Goal: Find specific page/section: Find specific page/section

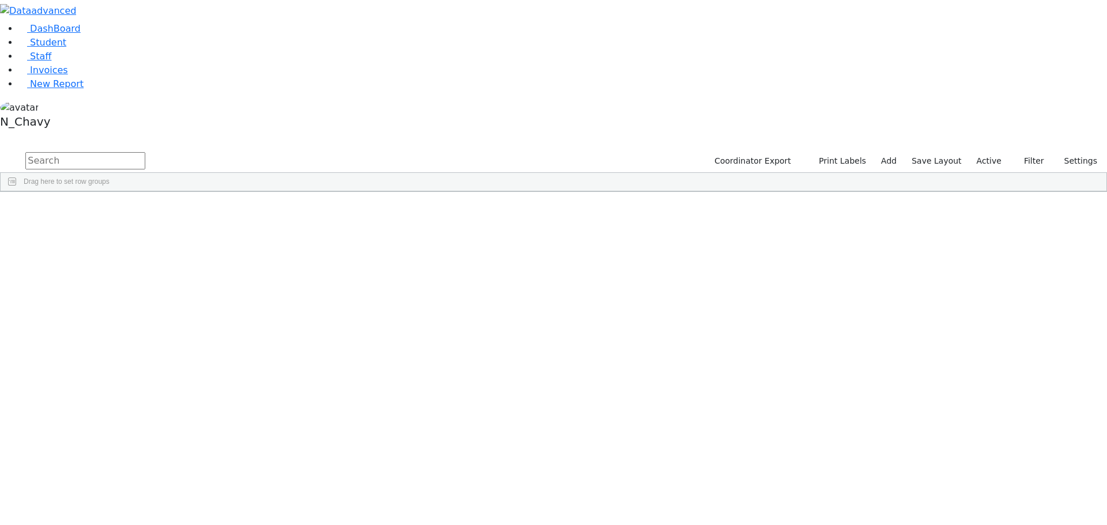
click at [975, 152] on label "Active" at bounding box center [988, 161] width 35 height 18
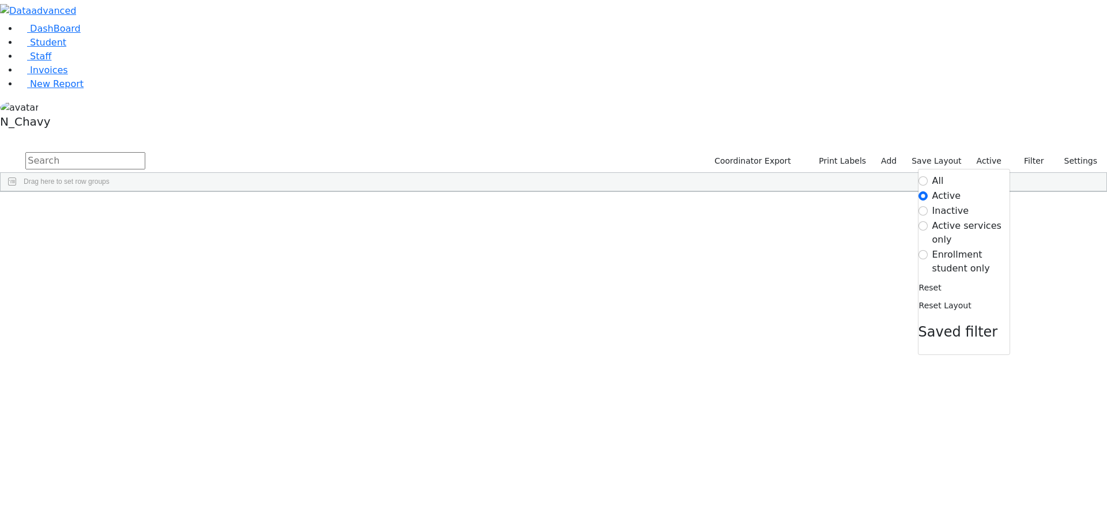
click at [962, 248] on label "Enrollment student only" at bounding box center [970, 262] width 77 height 28
click at [927, 250] on input "Enrollment student only" at bounding box center [922, 254] width 9 height 9
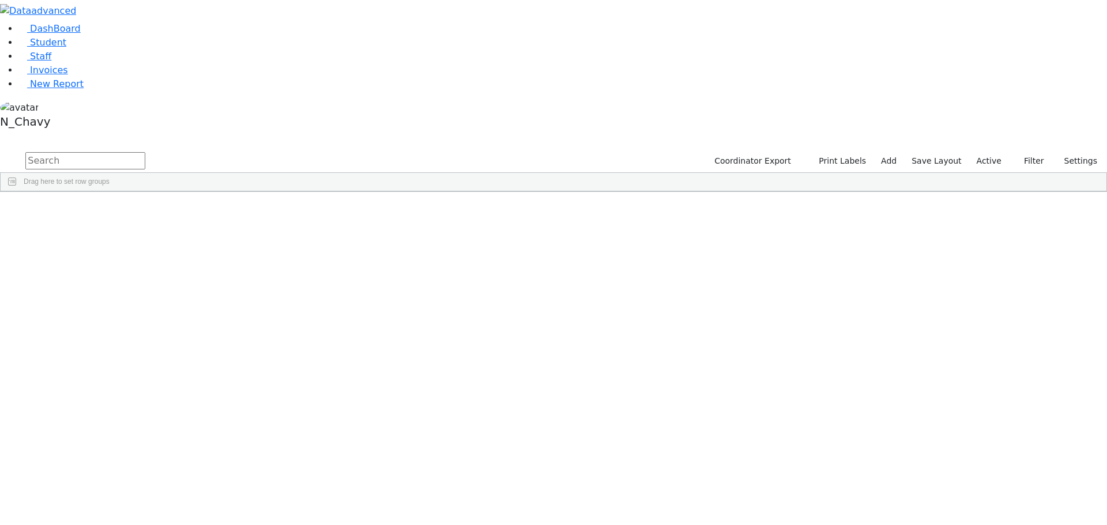
click at [1001, 152] on label "Active" at bounding box center [988, 161] width 35 height 18
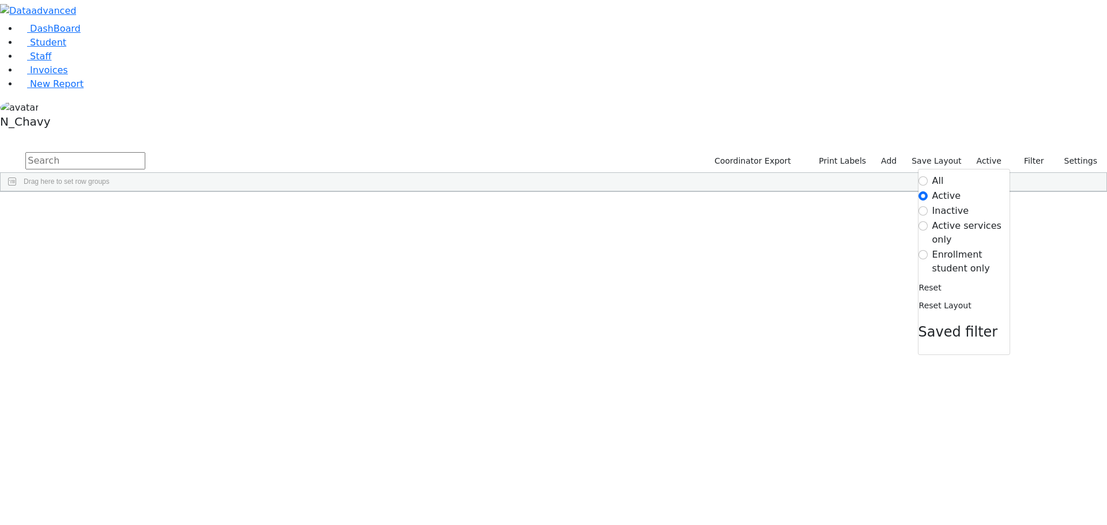
click at [962, 248] on label "Enrollment student only" at bounding box center [970, 262] width 77 height 28
click at [927, 250] on input "Enrollment student only" at bounding box center [922, 254] width 9 height 9
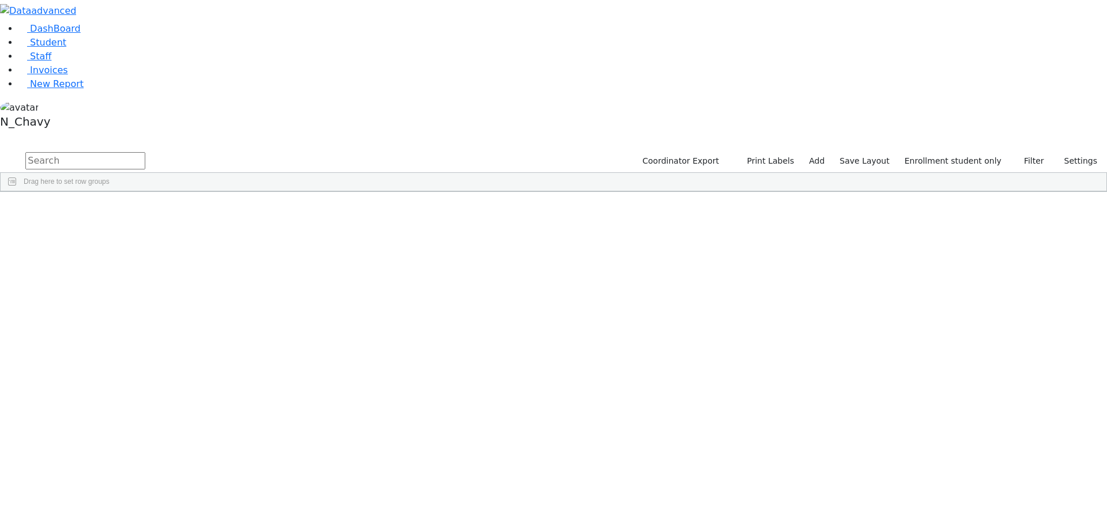
click at [118, 372] on div "Friedman" at bounding box center [88, 380] width 59 height 16
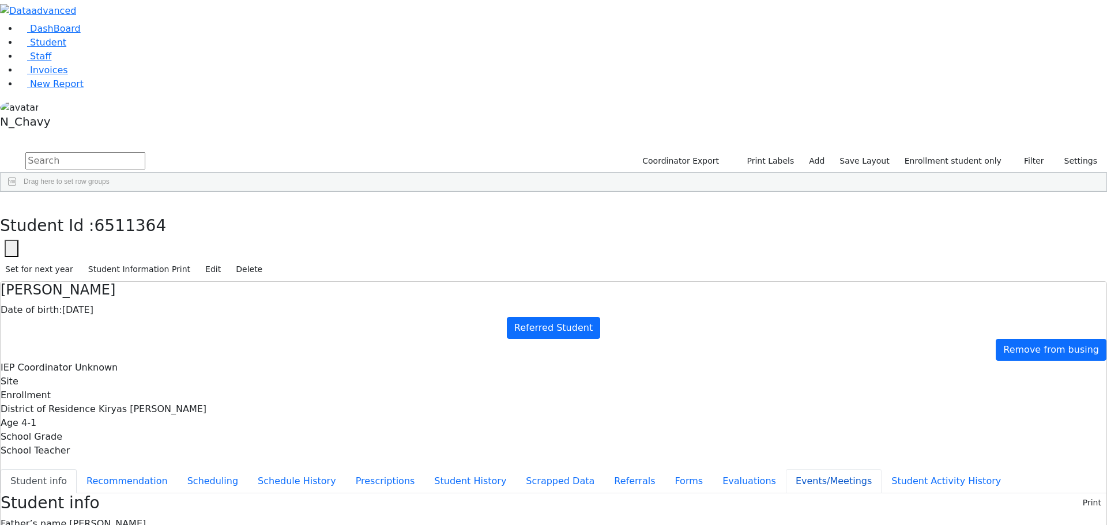
click at [786, 469] on button "Events/Meetings" at bounding box center [834, 481] width 96 height 24
click at [1081, 493] on button "New" at bounding box center [1088, 502] width 36 height 18
type input "2025-10-28"
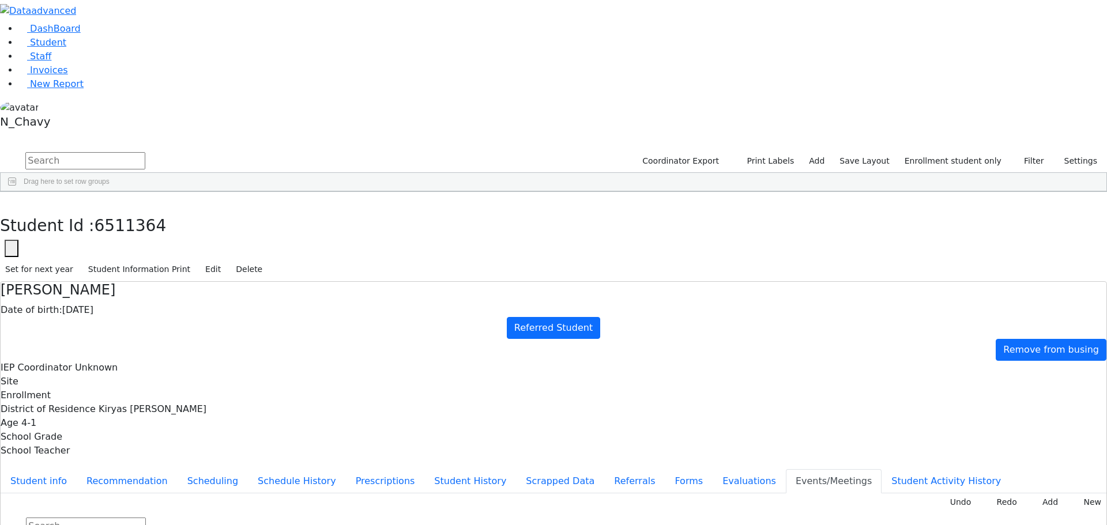
click at [712, 469] on button "Evaluations" at bounding box center [748, 481] width 73 height 24
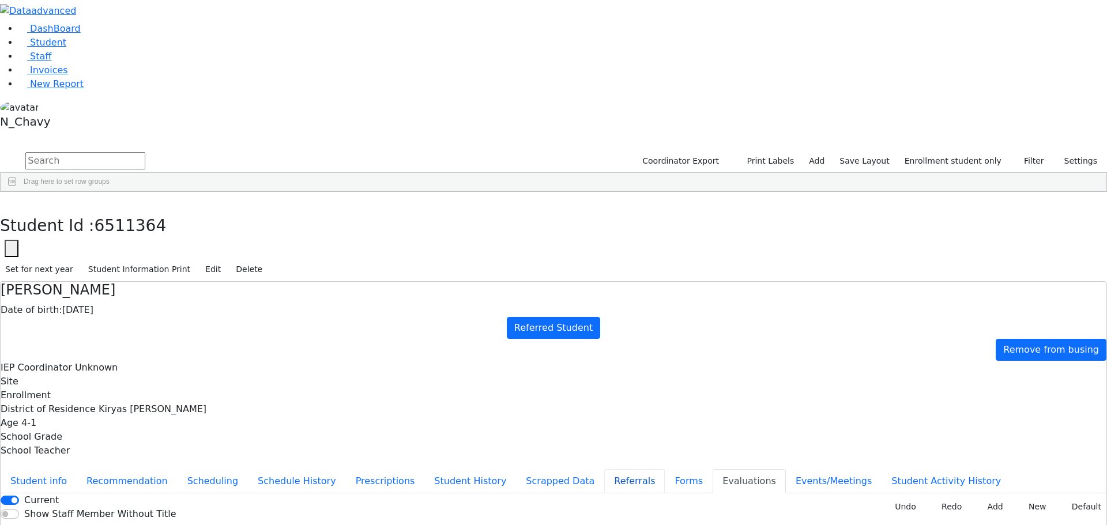
click at [604, 469] on button "Referrals" at bounding box center [634, 481] width 61 height 24
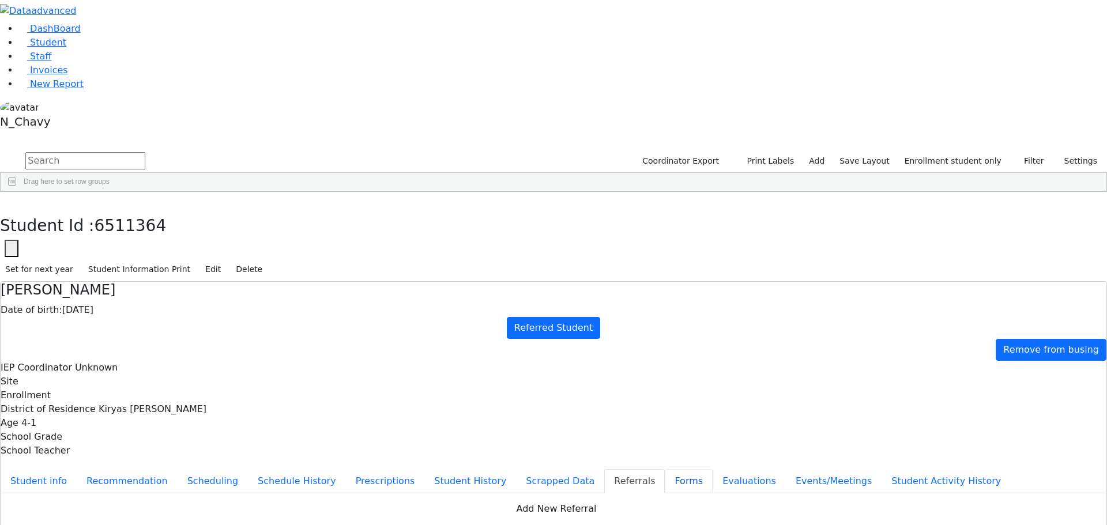
click at [665, 469] on button "Forms" at bounding box center [689, 481] width 48 height 24
type input "Mrs. Yocheved Friedman"
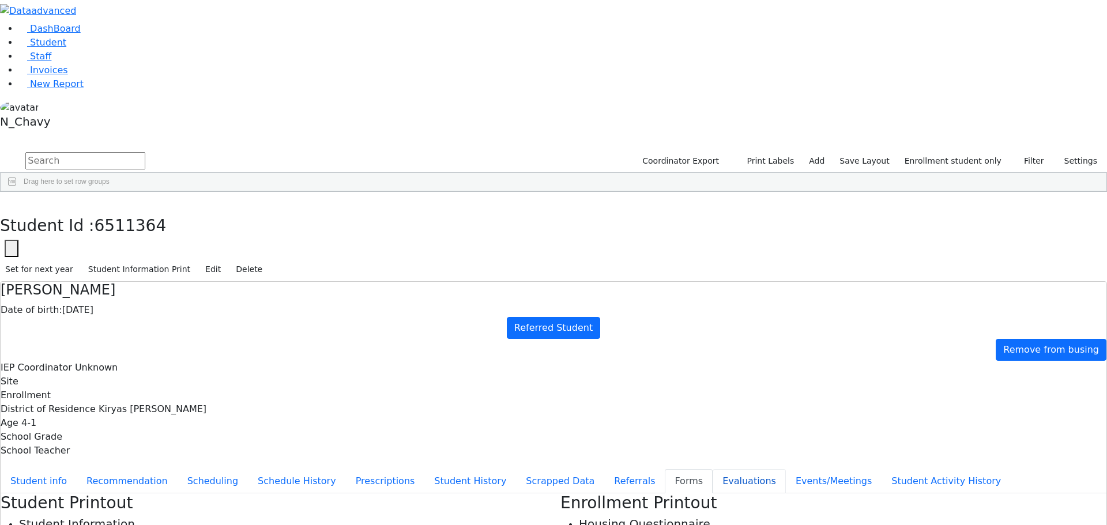
click at [712, 469] on button "Evaluations" at bounding box center [748, 481] width 73 height 24
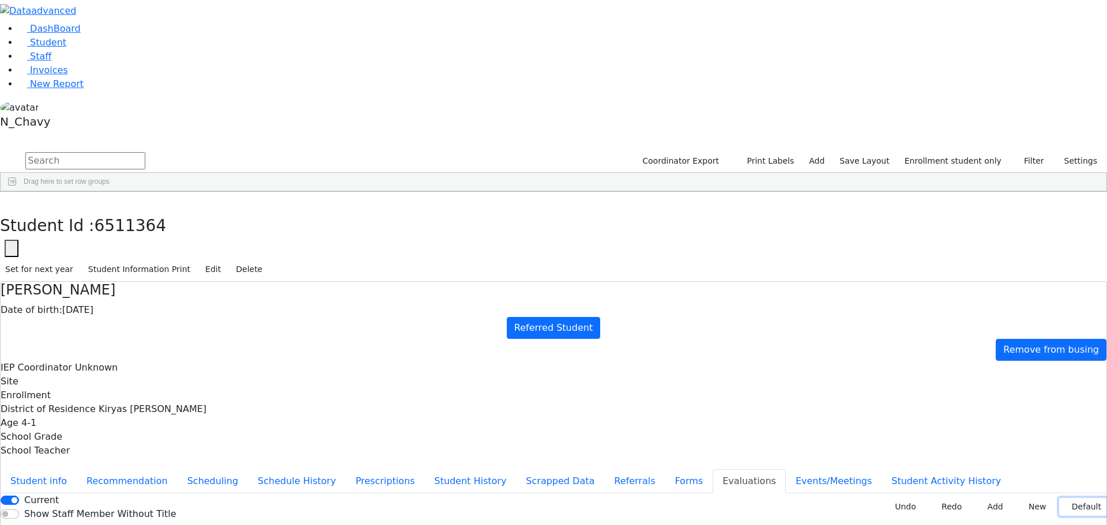
click at [1070, 498] on button "Default" at bounding box center [1082, 507] width 47 height 18
click at [604, 469] on button "Referrals" at bounding box center [634, 481] width 61 height 24
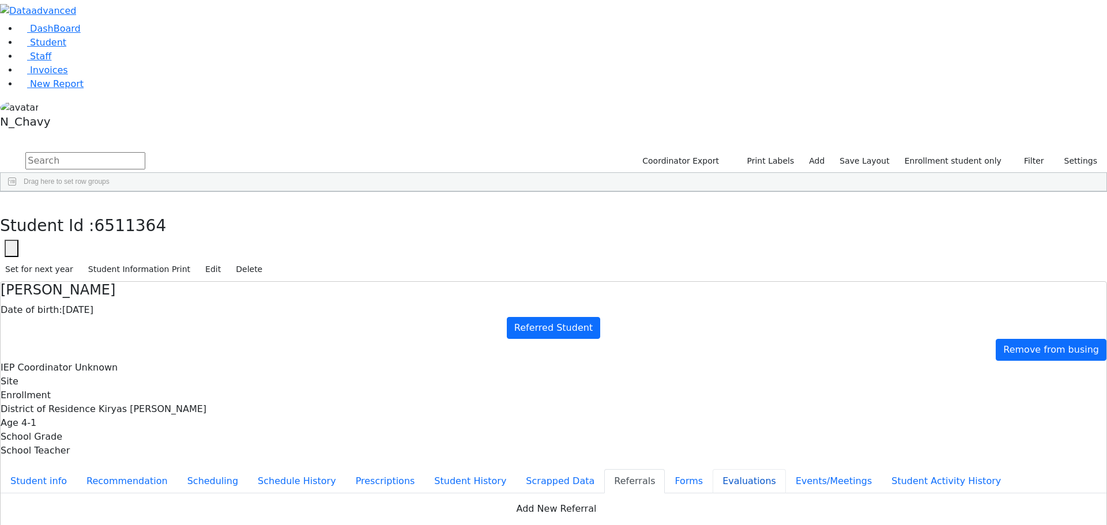
click at [712, 469] on button "Evaluations" at bounding box center [748, 481] width 73 height 24
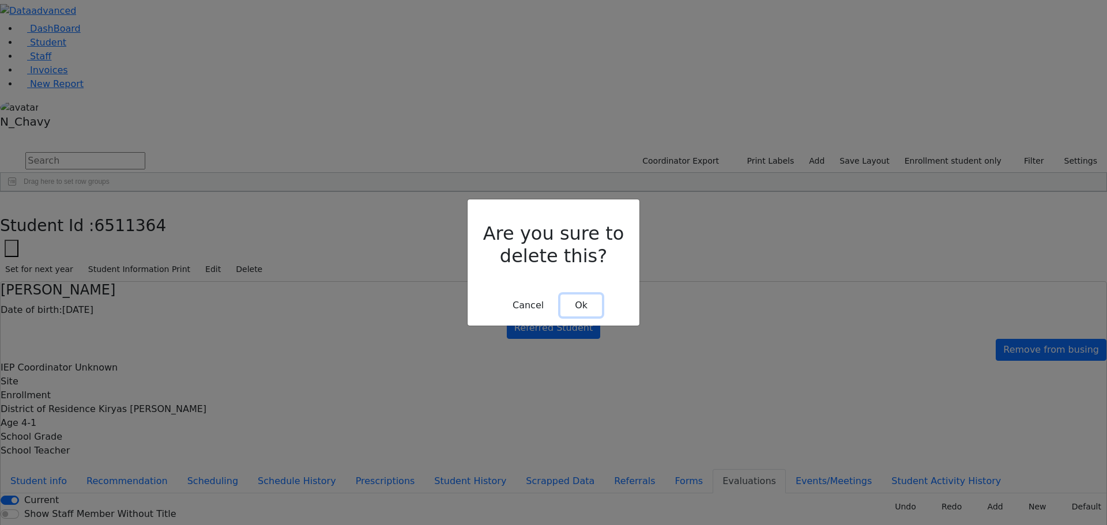
click at [589, 295] on button "Ok" at bounding box center [581, 306] width 42 height 22
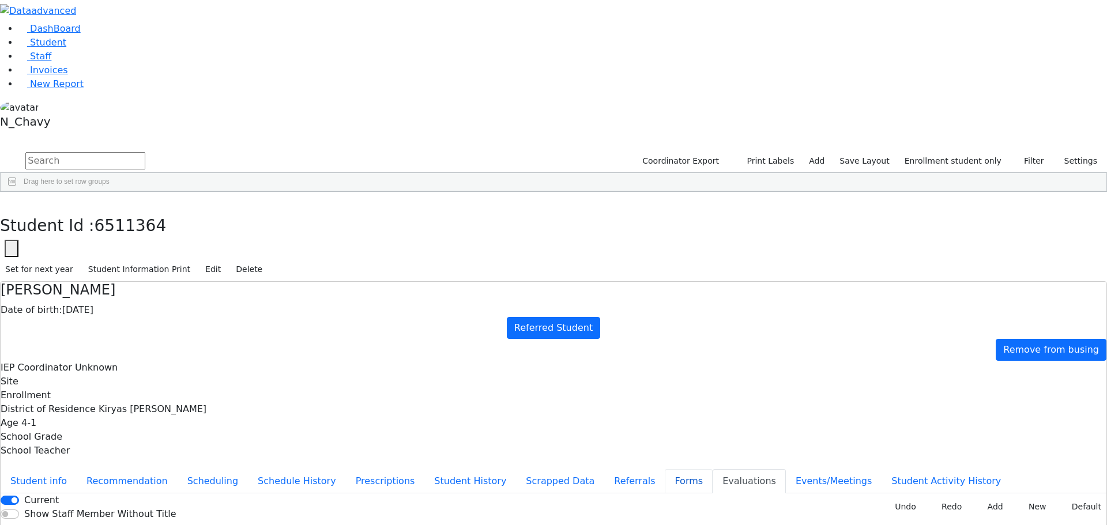
click at [665, 469] on button "Forms" at bounding box center [689, 481] width 48 height 24
type input "Mrs. Yocheved Friedman"
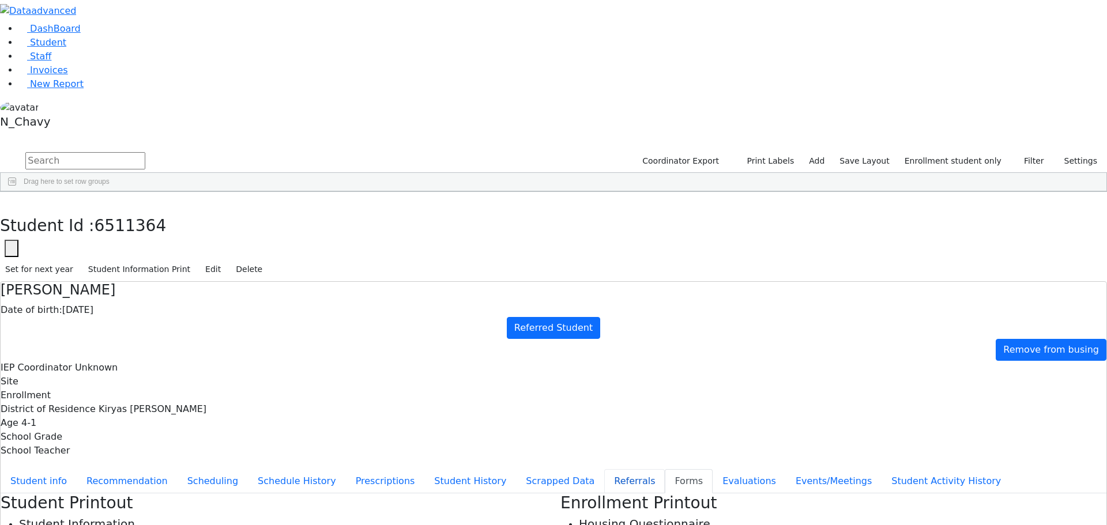
click at [604, 469] on button "Referrals" at bounding box center [634, 481] width 61 height 24
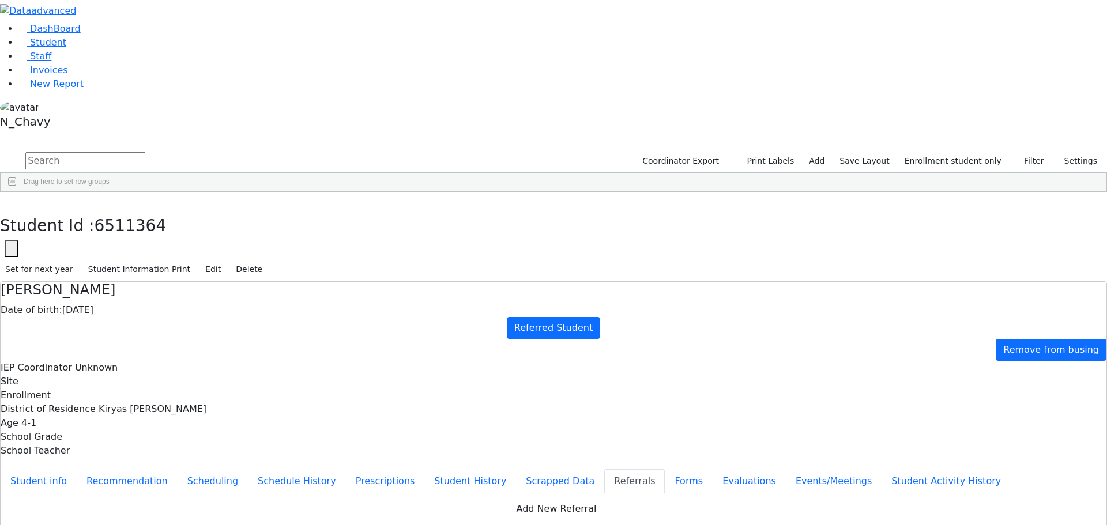
click at [920, 345] on button "Apply" at bounding box center [913, 352] width 29 height 16
type input "09/02/2025"
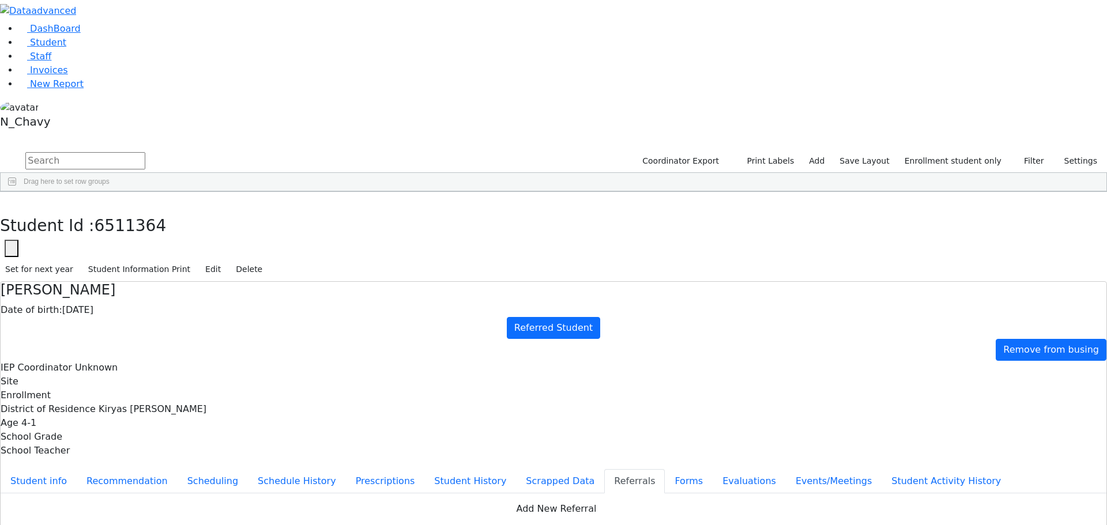
click at [66, 48] on link "Student" at bounding box center [42, 42] width 48 height 11
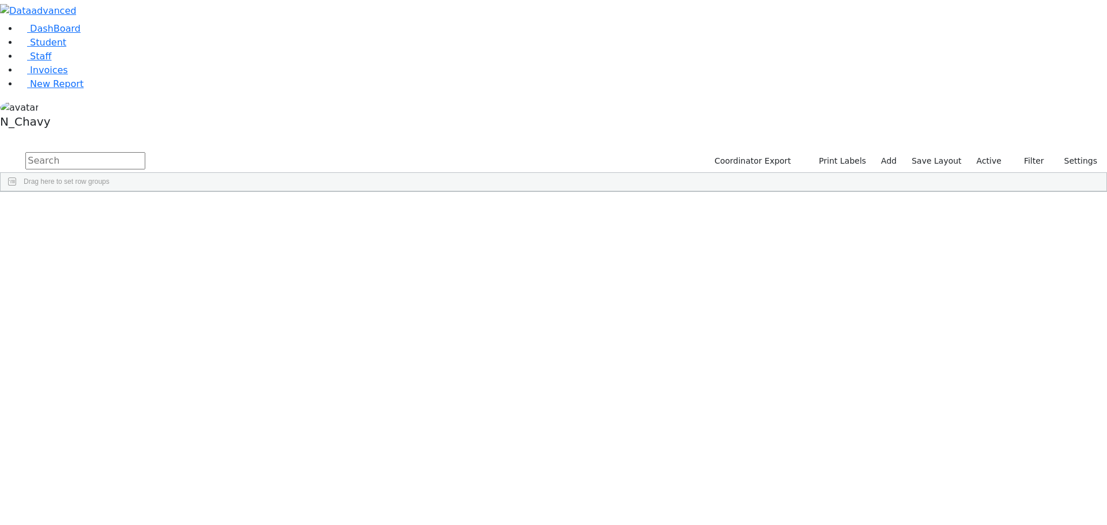
click at [989, 152] on label "Active" at bounding box center [988, 161] width 35 height 18
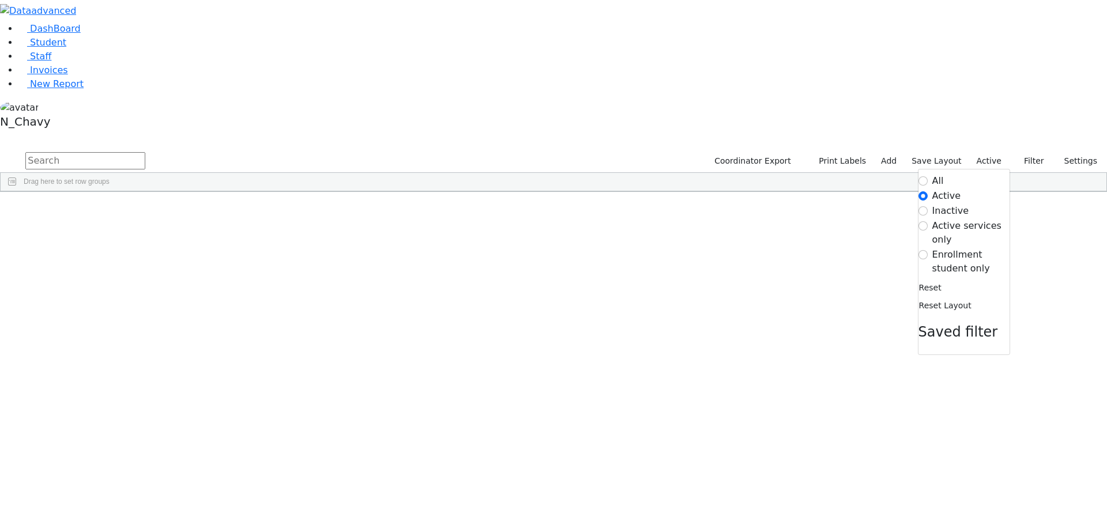
click at [940, 204] on label "Inactive" at bounding box center [950, 211] width 37 height 14
click at [927, 206] on input "Inactive" at bounding box center [922, 210] width 9 height 9
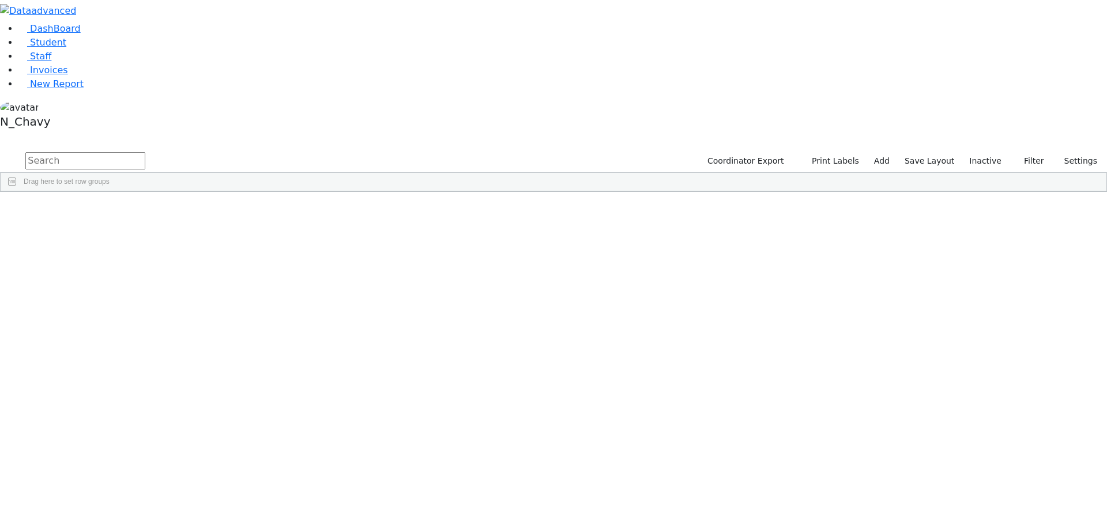
click at [145, 152] on input "text" at bounding box center [85, 160] width 120 height 17
type input "abra"
click at [66, 48] on link "Student" at bounding box center [42, 42] width 48 height 11
drag, startPoint x: 986, startPoint y: 50, endPoint x: 988, endPoint y: 66, distance: 16.8
click at [986, 152] on label "Active" at bounding box center [988, 161] width 35 height 18
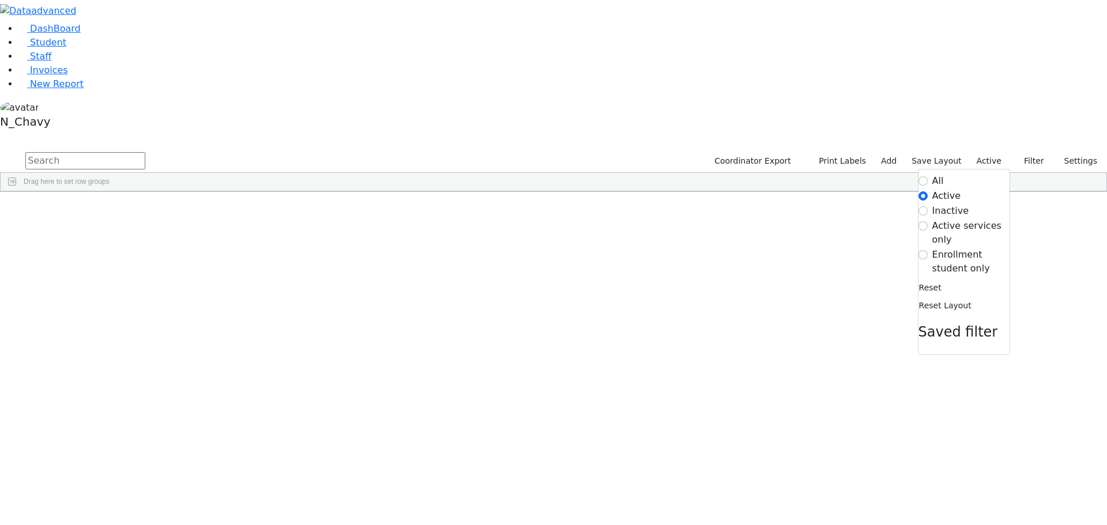
click at [942, 204] on label "Inactive" at bounding box center [950, 211] width 37 height 14
click at [927, 206] on input "Inactive" at bounding box center [922, 210] width 9 height 9
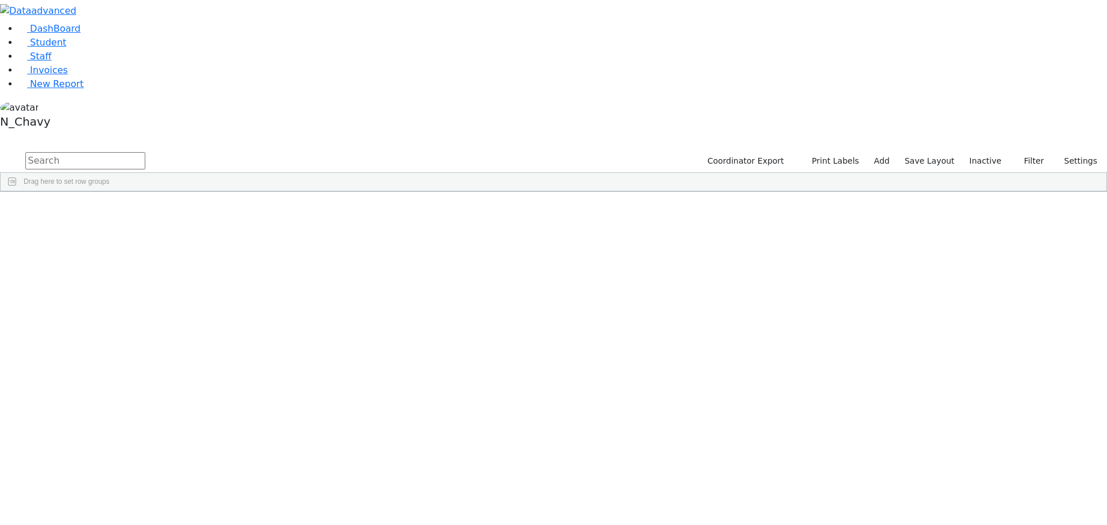
click at [145, 152] on input "text" at bounding box center [85, 160] width 120 height 17
type input "appel"
click at [66, 48] on link "Student" at bounding box center [42, 42] width 48 height 11
click at [145, 152] on input "text" at bounding box center [85, 160] width 120 height 17
click at [145, 152] on input "arg" at bounding box center [85, 160] width 120 height 17
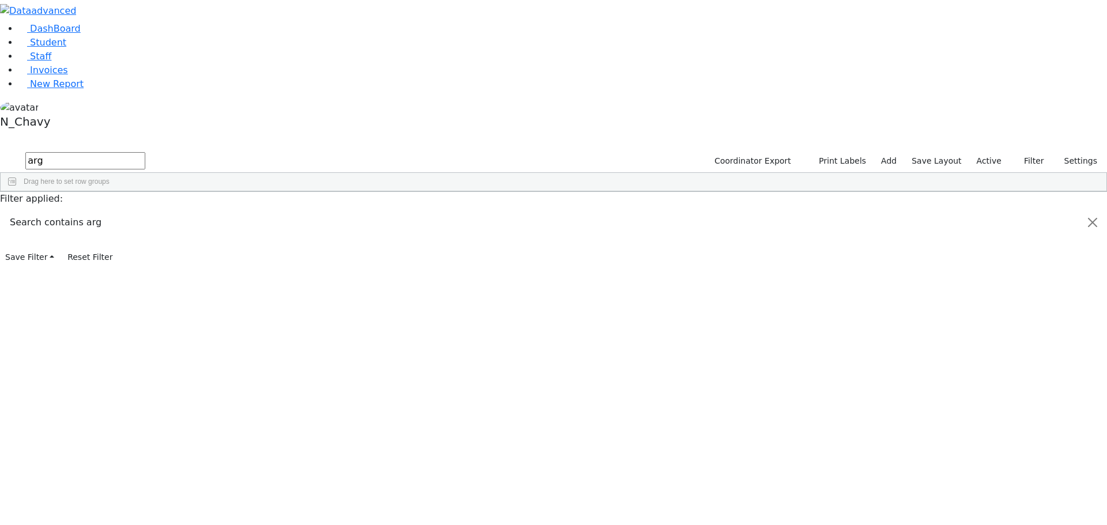
click at [145, 152] on input "arg" at bounding box center [85, 160] width 120 height 17
type input "[PERSON_NAME]"
drag, startPoint x: 214, startPoint y: 129, endPoint x: 206, endPoint y: 174, distance: 45.7
click at [208, 210] on div "6510407 [PERSON_NAME] [PERSON_NAME] [DATE] [PERSON_NAME] ML Special Class - K12…" at bounding box center [416, 379] width 830 height 339
click at [990, 152] on label "Active" at bounding box center [988, 161] width 35 height 18
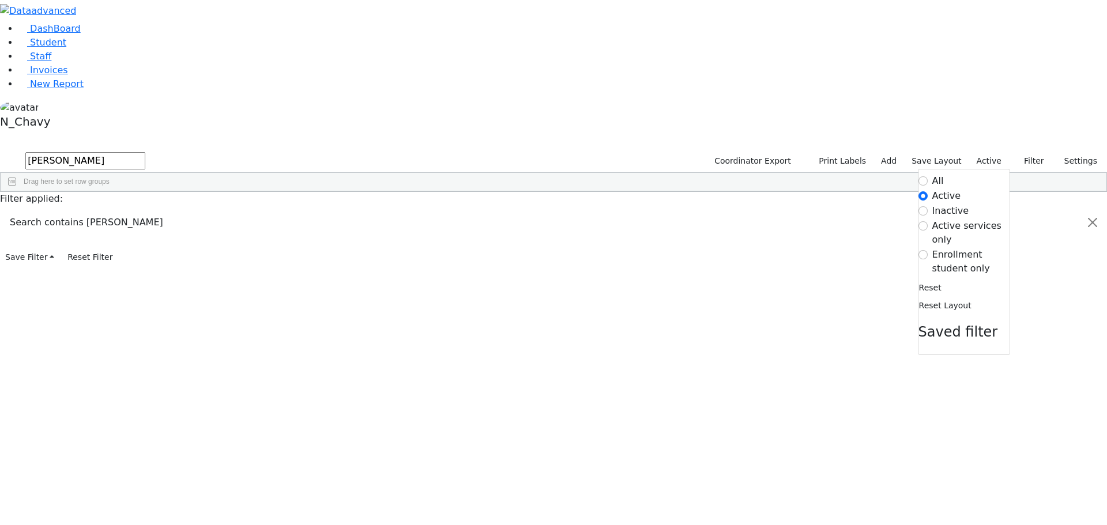
drag, startPoint x: 952, startPoint y: 89, endPoint x: 570, endPoint y: 79, distance: 381.7
click at [950, 204] on label "Inactive" at bounding box center [950, 211] width 37 height 14
click at [927, 206] on input "Inactive" at bounding box center [922, 210] width 9 height 9
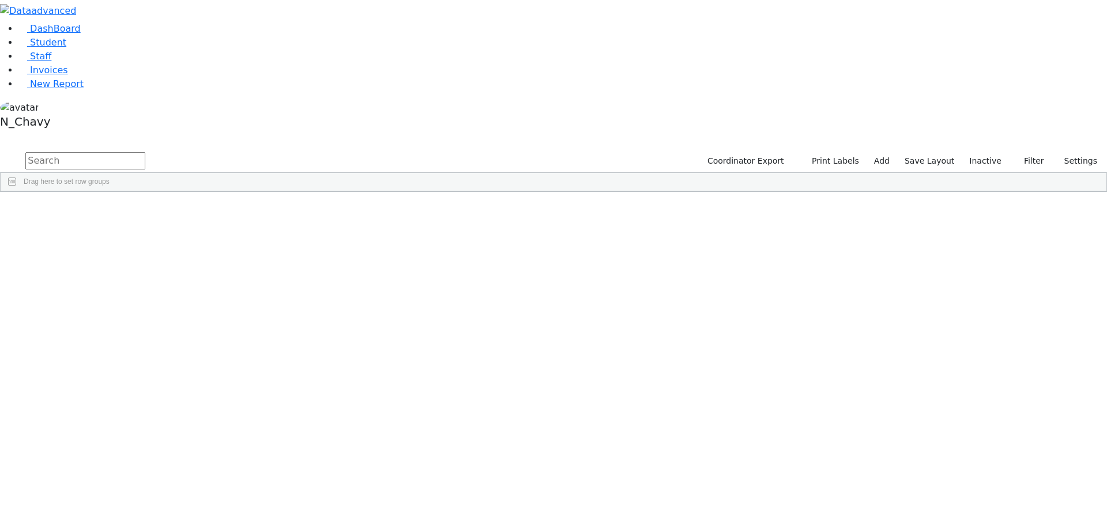
click at [145, 152] on input "text" at bounding box center [85, 160] width 120 height 17
type input "aro"
click at [66, 48] on link "Student" at bounding box center [42, 42] width 48 height 11
